Goal: Task Accomplishment & Management: Manage account settings

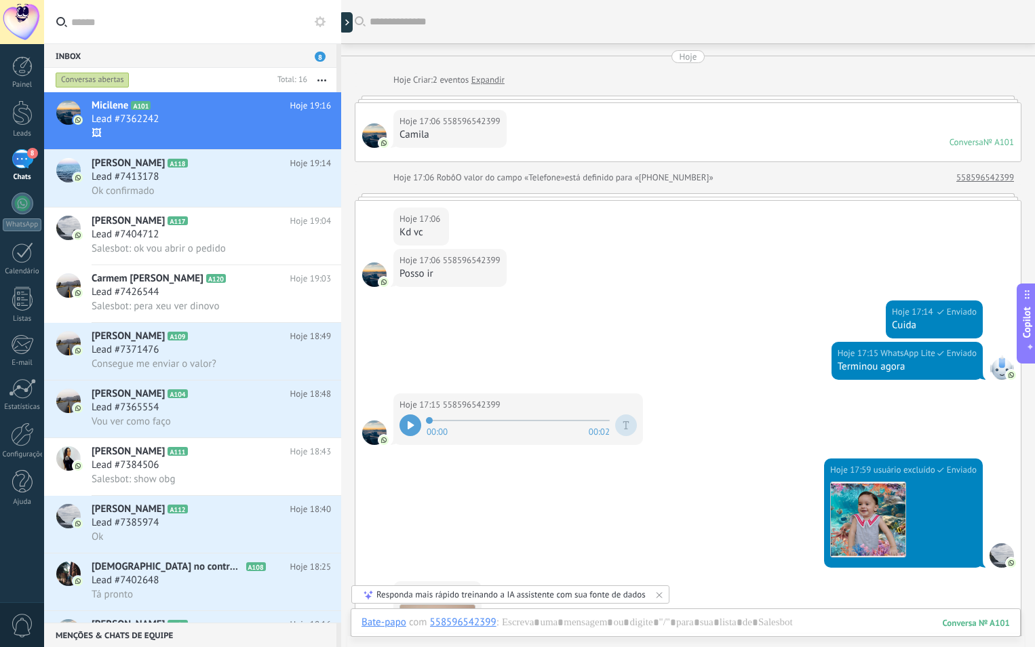
scroll to position [41, 0]
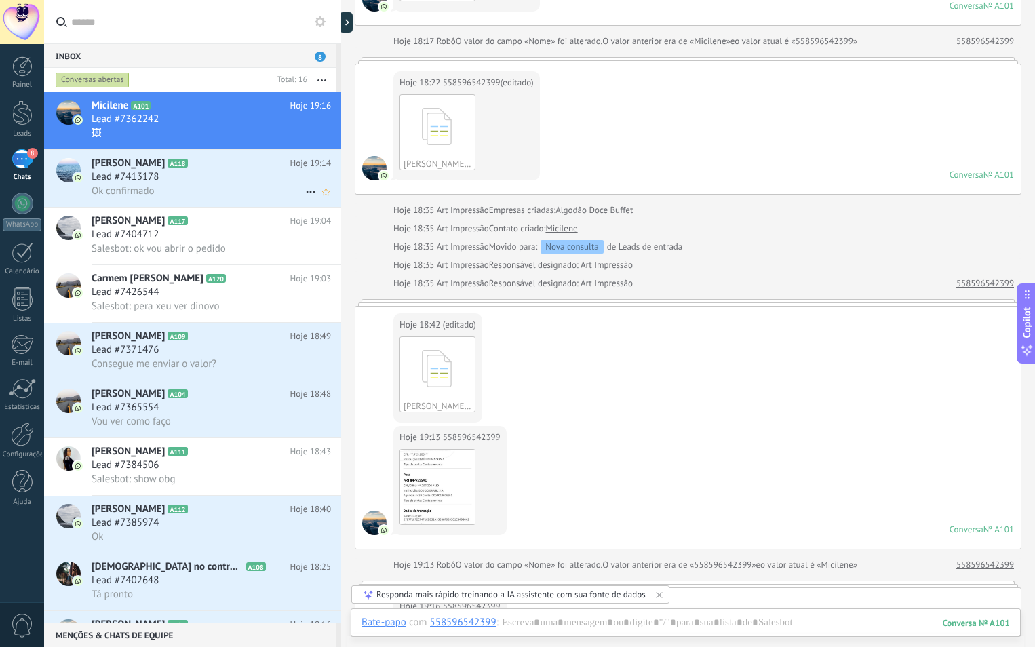
click at [155, 184] on div "Ok confirmado" at bounding box center [211, 191] width 239 height 14
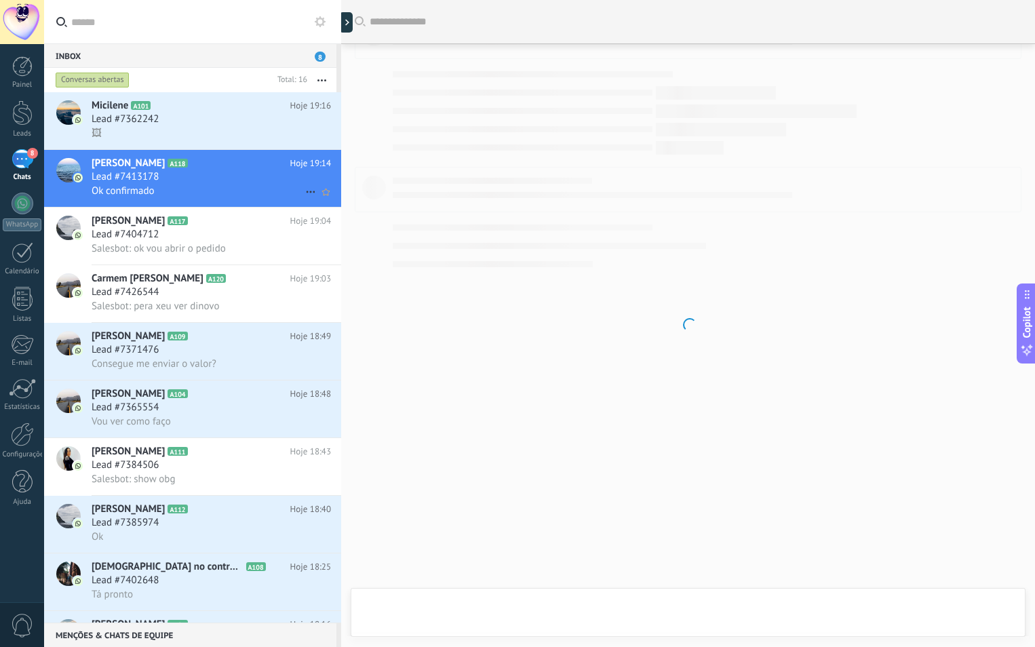
scroll to position [310, 0]
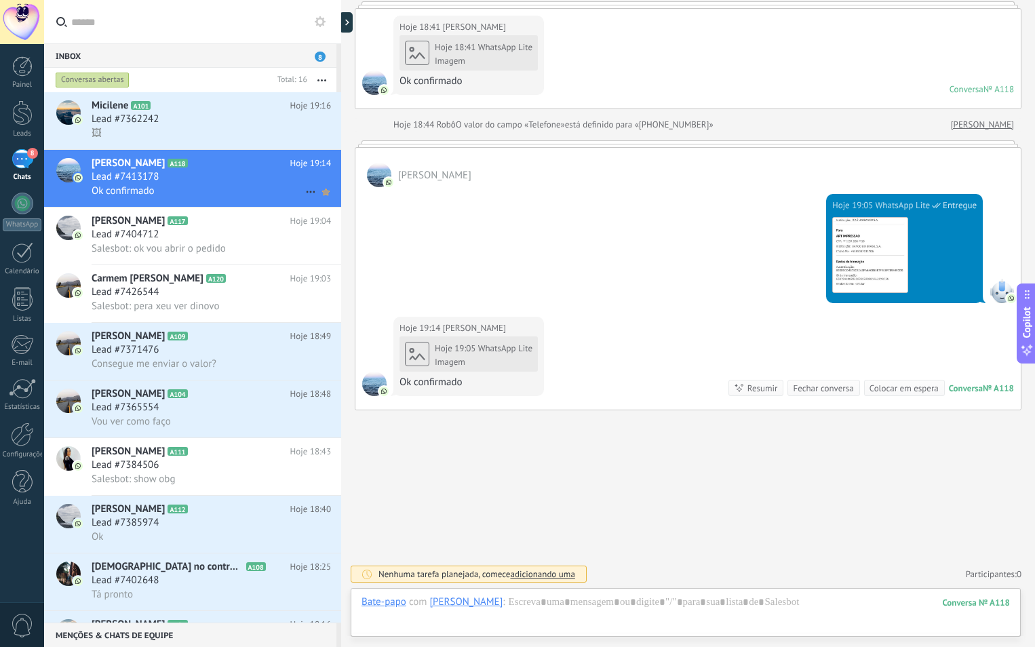
click at [323, 195] on use at bounding box center [325, 191] width 7 height 7
click at [322, 192] on use at bounding box center [325, 191] width 7 height 7
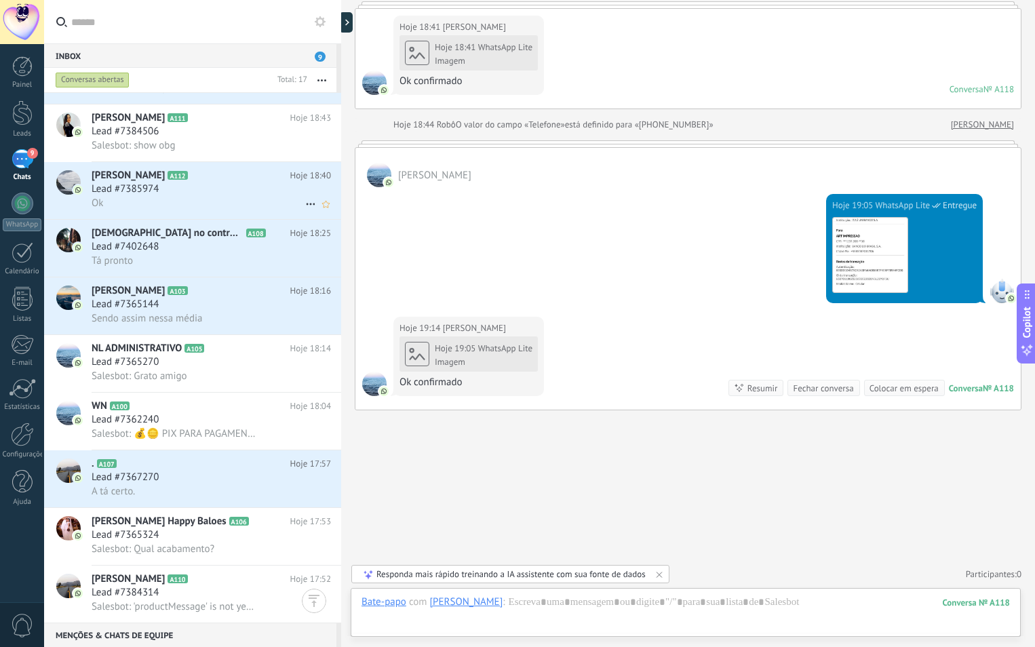
scroll to position [475, 0]
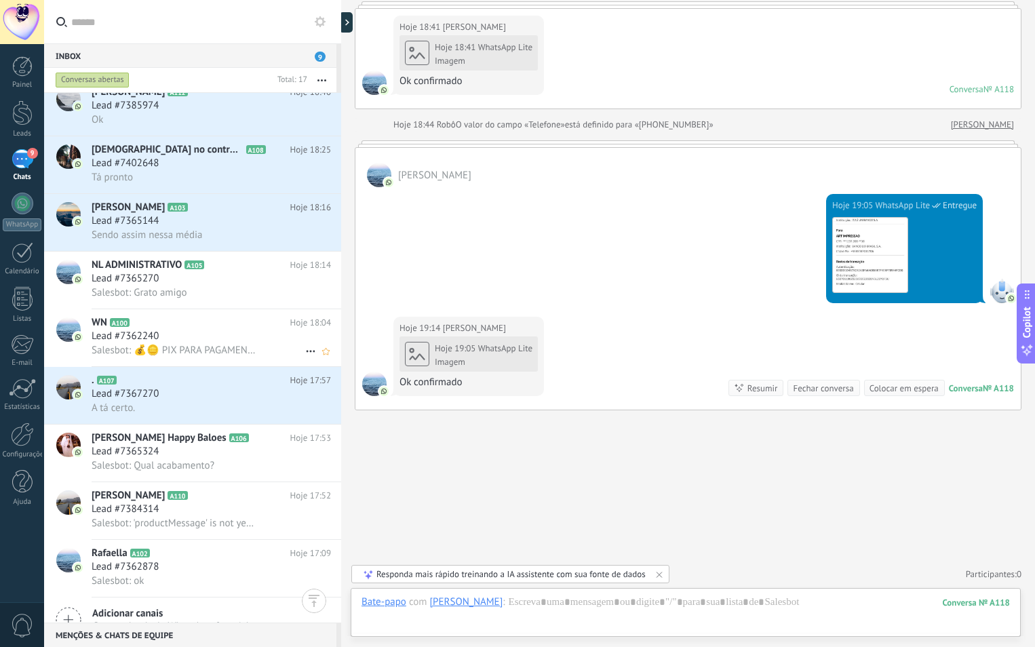
click at [164, 334] on h3 "Lead #7362240" at bounding box center [129, 337] width 74 height 14
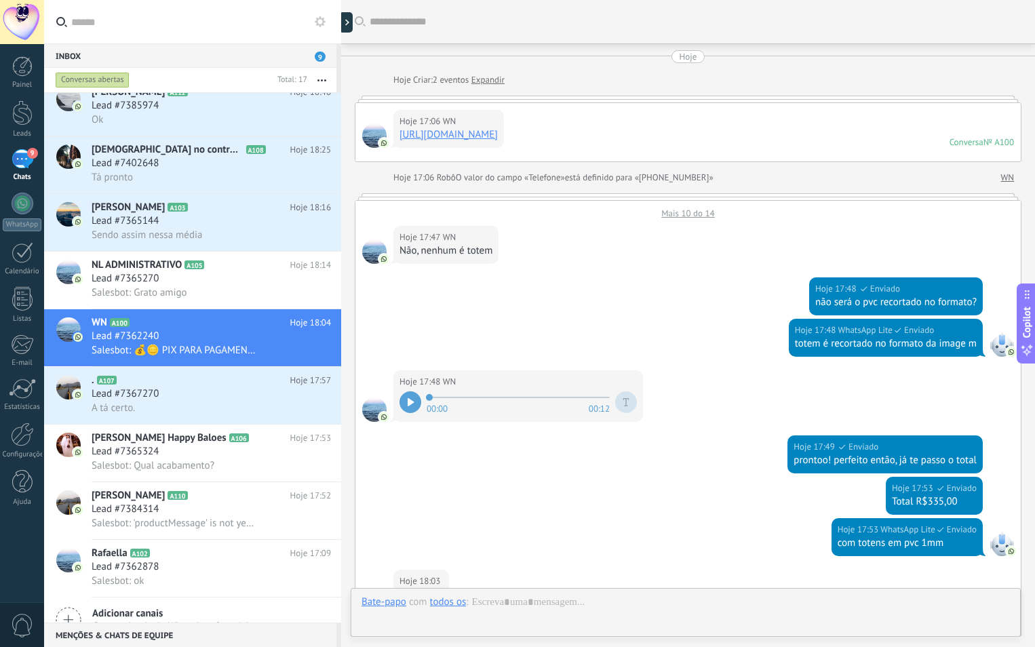
scroll to position [370, 0]
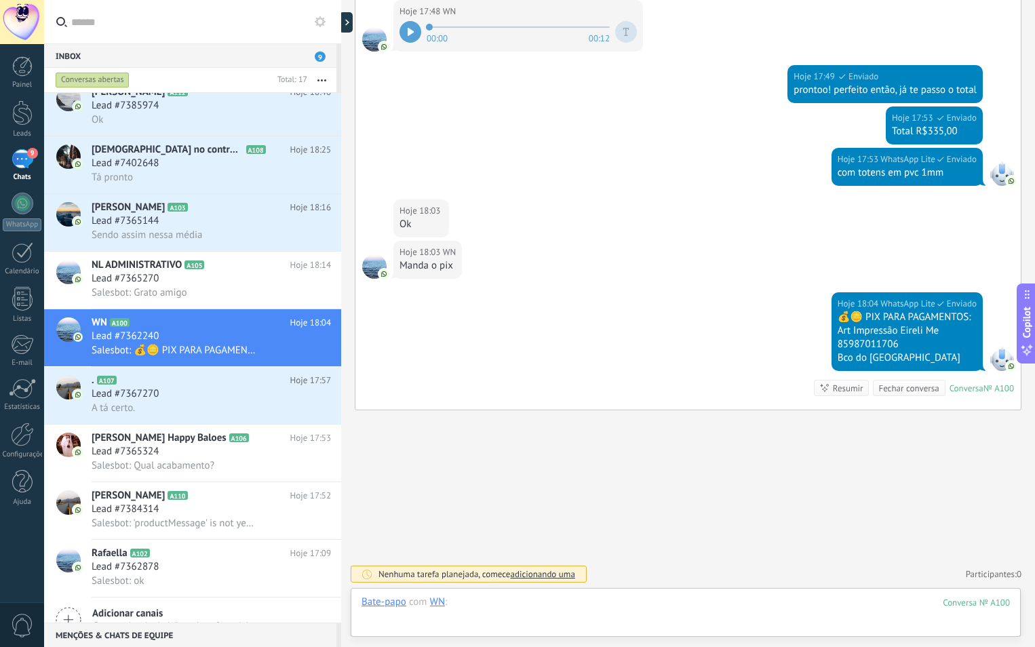
click at [536, 615] on div at bounding box center [685, 615] width 648 height 41
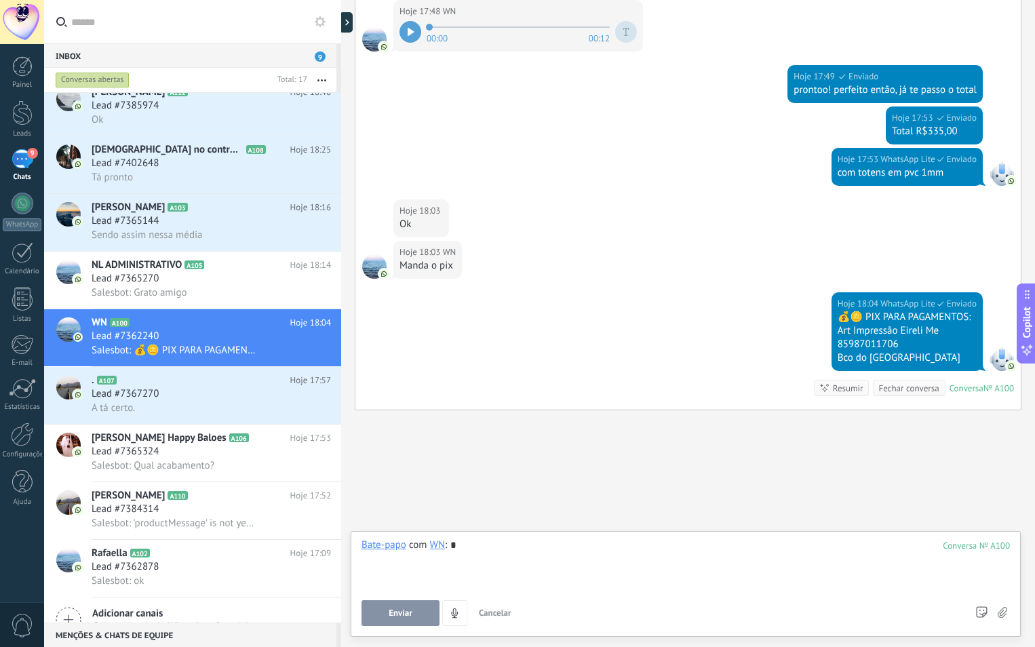
scroll to position [519, 0]
click at [450, 451] on div "Buscar Carregar mais Hoje Hoje Criar: 2 eventos Expandir Hoje 17:06 WN [URL][DO…" at bounding box center [688, 63] width 694 height 1165
click at [91, 521] on div at bounding box center [67, 510] width 47 height 57
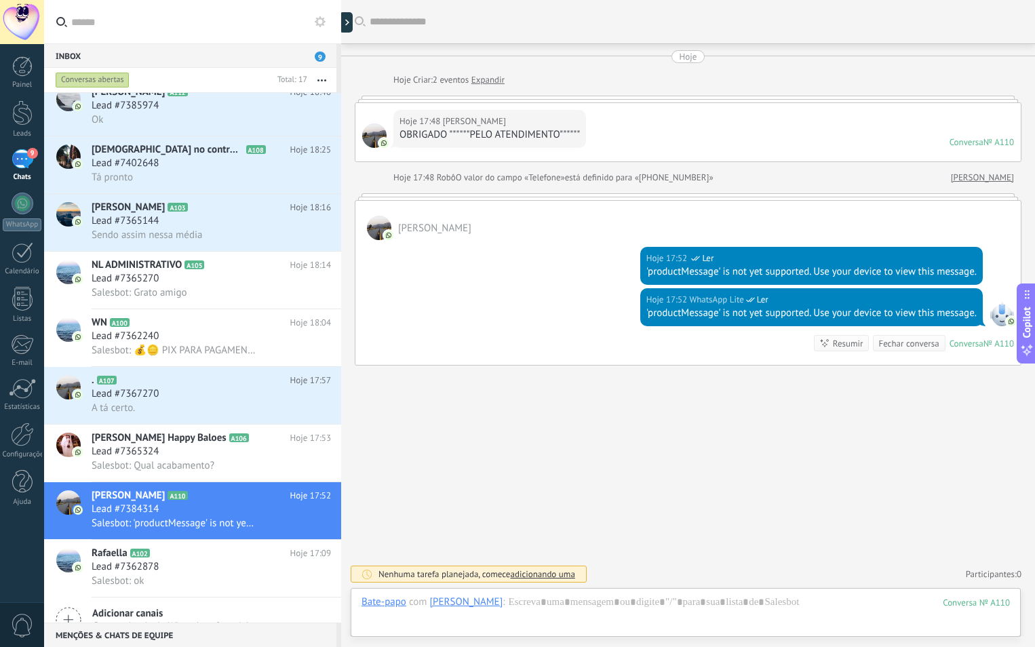
click at [982, 195] on div at bounding box center [688, 196] width 666 height 7
click at [165, 561] on h3 "Lead #7362878" at bounding box center [129, 567] width 74 height 14
